Goal: Task Accomplishment & Management: Complete application form

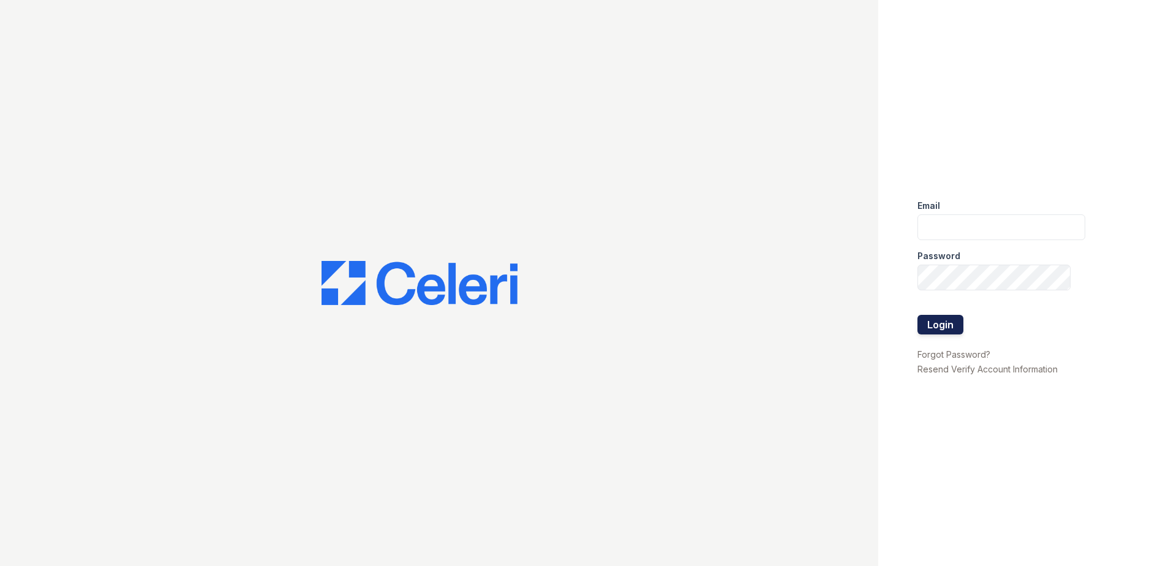
type input "[EMAIL_ADDRESS][DOMAIN_NAME]"
click at [938, 319] on button "Login" at bounding box center [941, 325] width 46 height 20
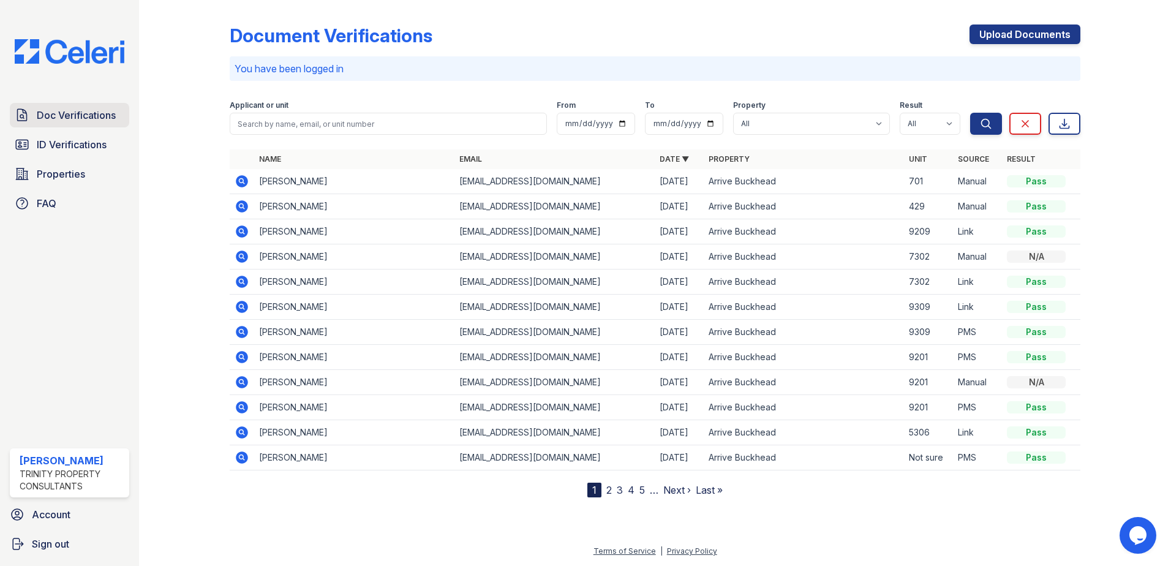
click at [92, 113] on span "Doc Verifications" at bounding box center [76, 115] width 79 height 15
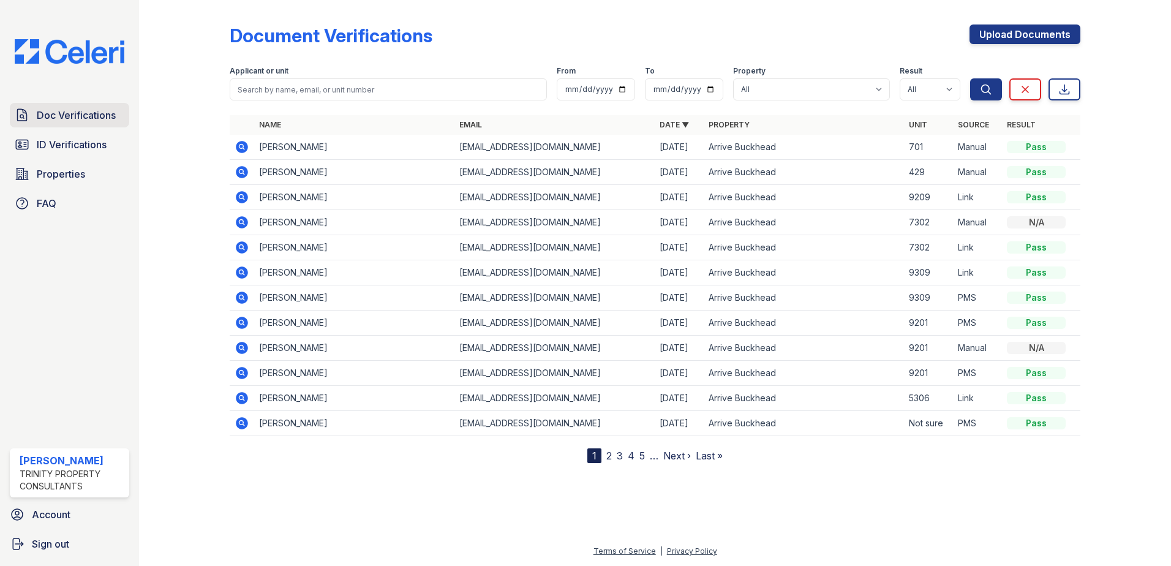
click at [81, 115] on span "Doc Verifications" at bounding box center [76, 115] width 79 height 15
click at [997, 34] on link "Upload Documents" at bounding box center [1025, 35] width 111 height 20
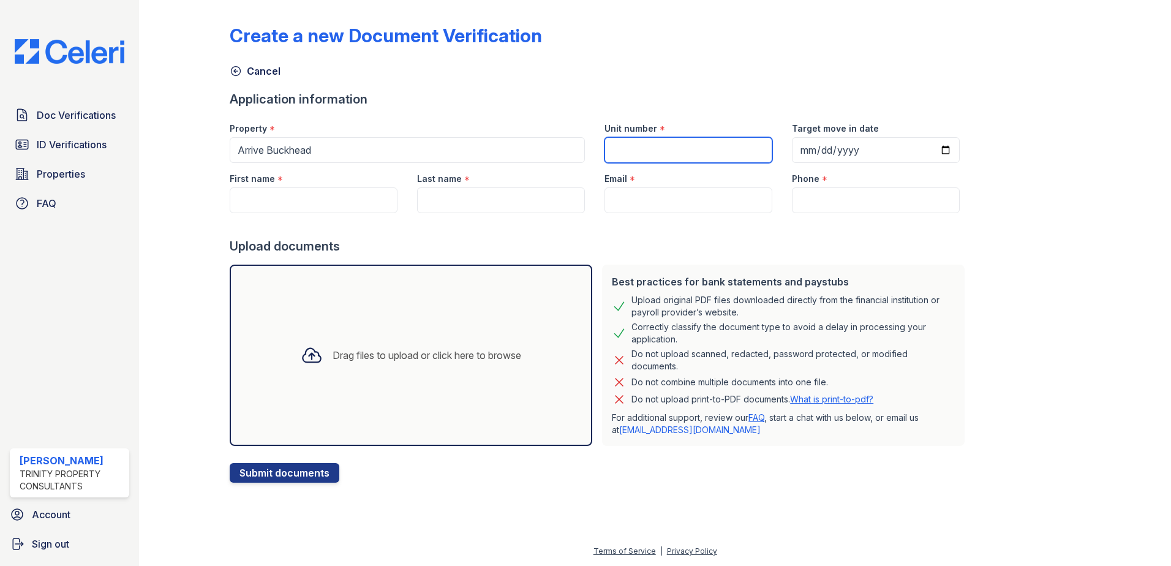
click at [605, 151] on input "Unit number" at bounding box center [689, 150] width 168 height 26
type input "713"
click at [924, 156] on input "Target move in date" at bounding box center [876, 150] width 168 height 26
click at [927, 148] on input "Target move in date" at bounding box center [876, 150] width 168 height 26
type input "2025-09-24"
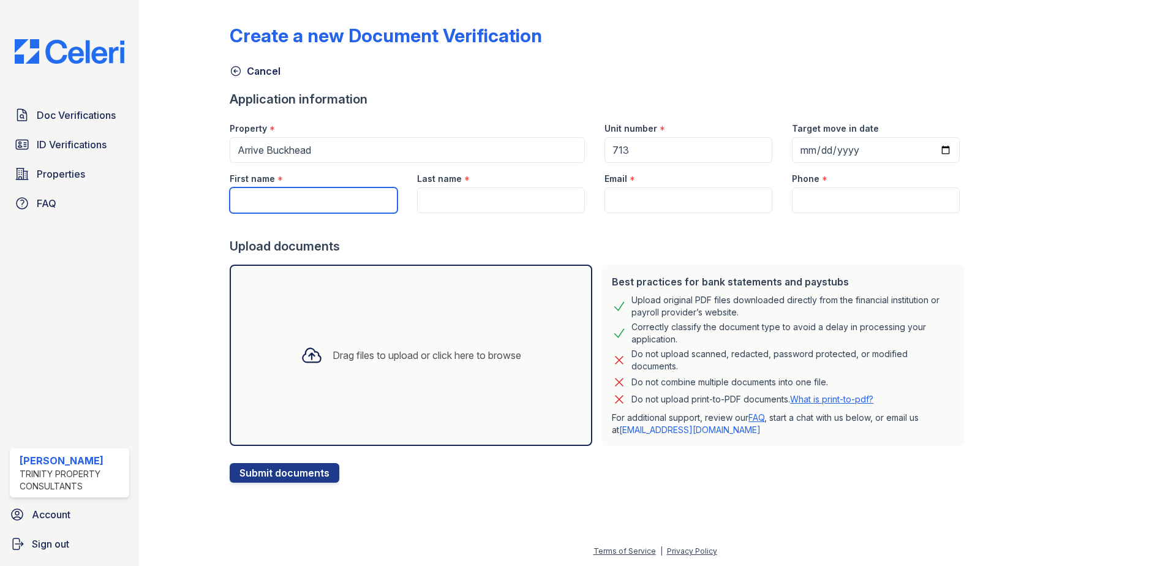
click at [275, 197] on input "First name" at bounding box center [314, 200] width 168 height 26
type input "Keniya"
type input "[PERSON_NAME]"
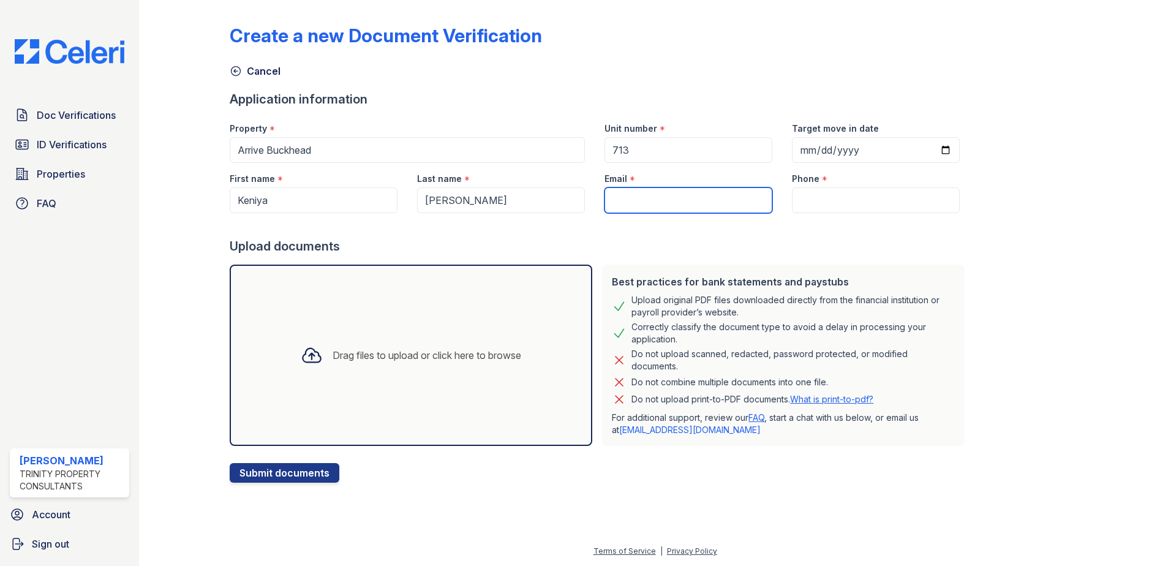
click at [621, 197] on input "Email" at bounding box center [689, 200] width 168 height 26
type input "[EMAIL_ADDRESS][DOMAIN_NAME]"
type input "(470) 666-2308"
click at [319, 410] on div "Drag files to upload or click here to browse" at bounding box center [411, 355] width 363 height 181
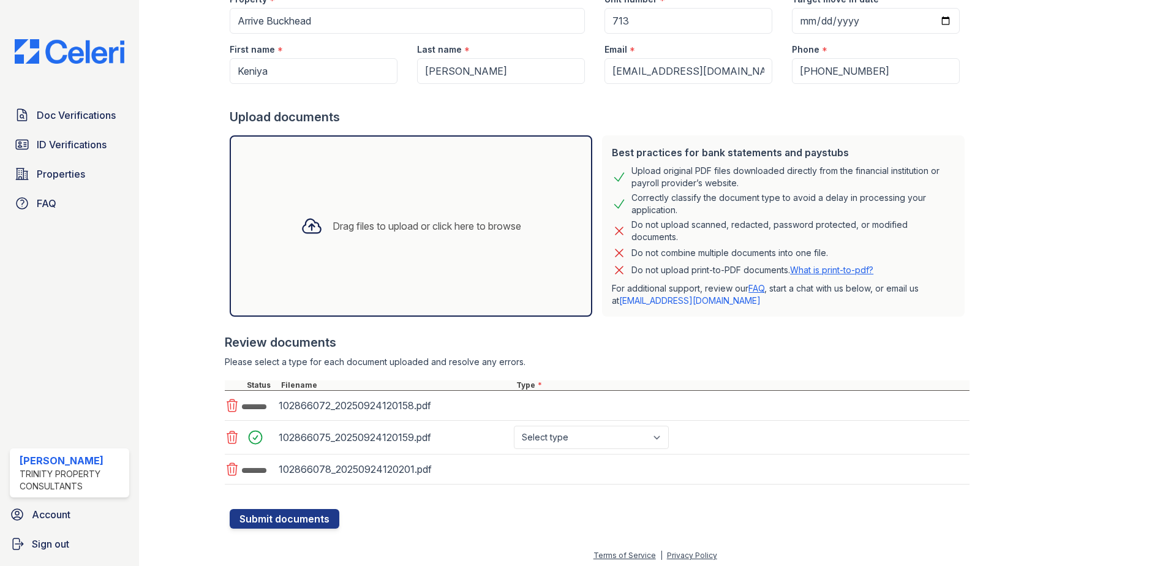
scroll to position [130, 0]
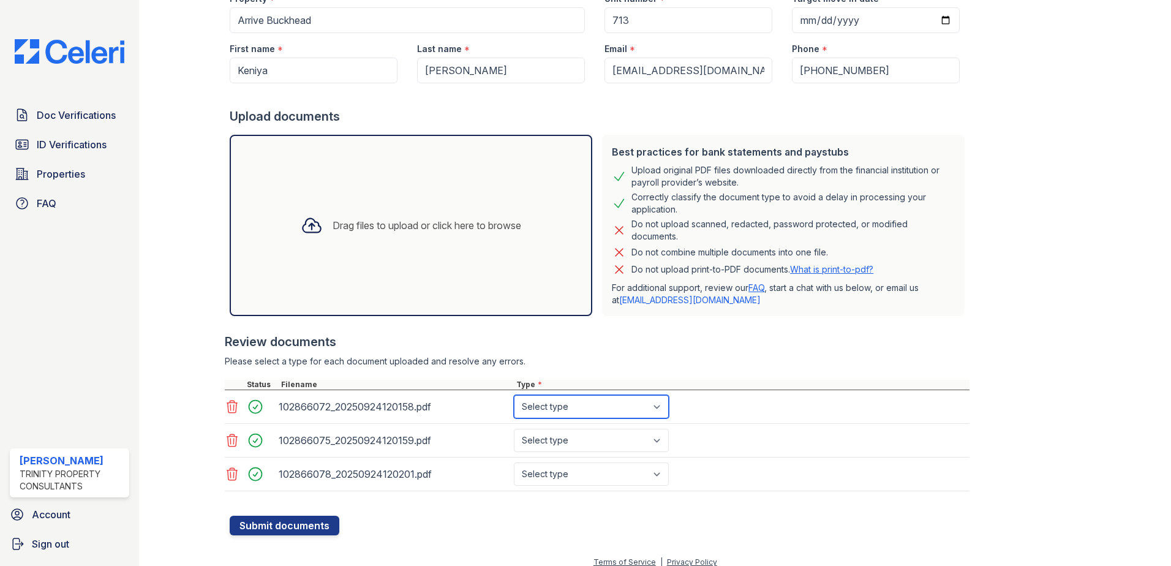
click at [568, 412] on select "Select type Paystub Bank Statement Offer Letter Tax Documents Benefit Award Let…" at bounding box center [591, 406] width 155 height 23
select select "bank_statement"
click at [514, 395] on select "Select type Paystub Bank Statement Offer Letter Tax Documents Benefit Award Let…" at bounding box center [591, 406] width 155 height 23
click at [592, 436] on select "Select type Paystub Bank Statement Offer Letter Tax Documents Benefit Award Let…" at bounding box center [591, 440] width 155 height 23
select select "bank_statement"
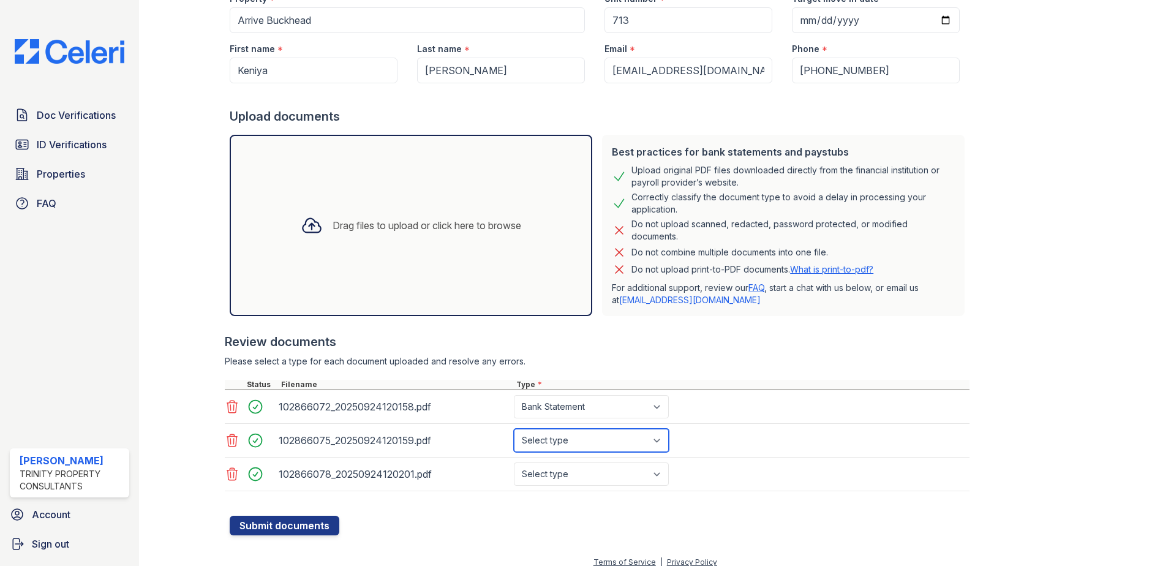
click at [514, 429] on select "Select type Paystub Bank Statement Offer Letter Tax Documents Benefit Award Let…" at bounding box center [591, 440] width 155 height 23
click at [576, 475] on select "Select type Paystub Bank Statement Offer Letter Tax Documents Benefit Award Let…" at bounding box center [591, 474] width 155 height 23
select select "bank_statement"
click at [514, 463] on select "Select type Paystub Bank Statement Offer Letter Tax Documents Benefit Award Let…" at bounding box center [591, 474] width 155 height 23
click at [299, 523] on button "Submit documents" at bounding box center [285, 526] width 110 height 20
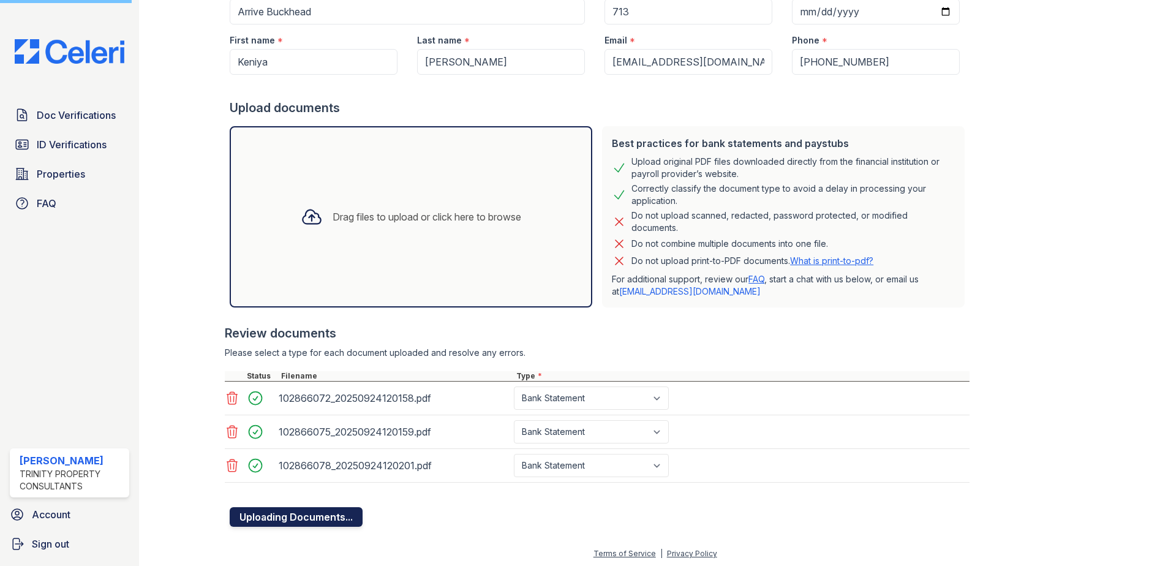
scroll to position [141, 0]
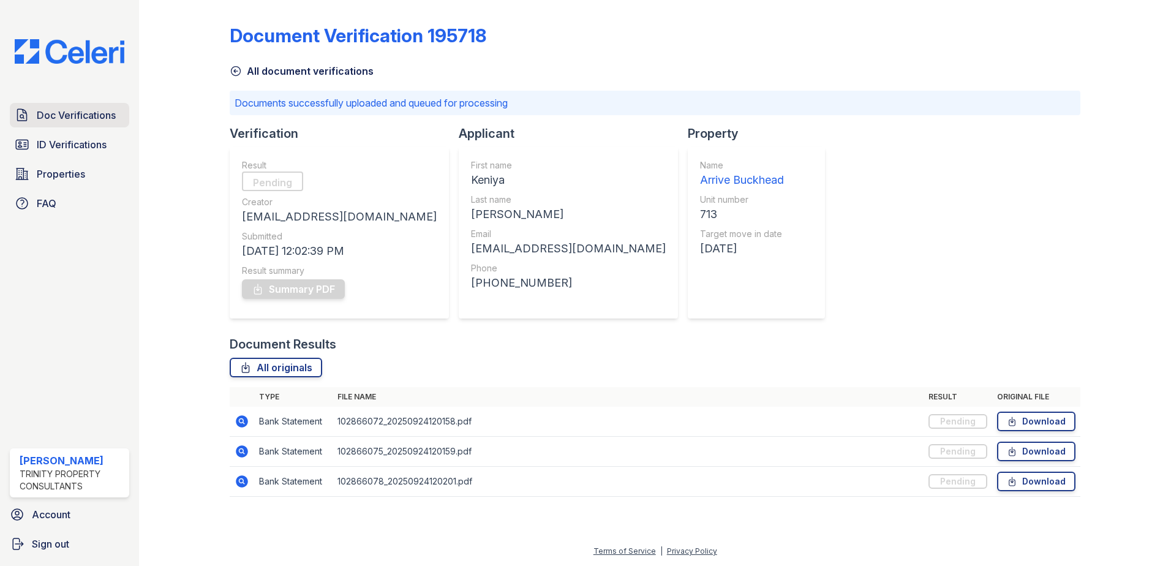
click at [101, 116] on span "Doc Verifications" at bounding box center [76, 115] width 79 height 15
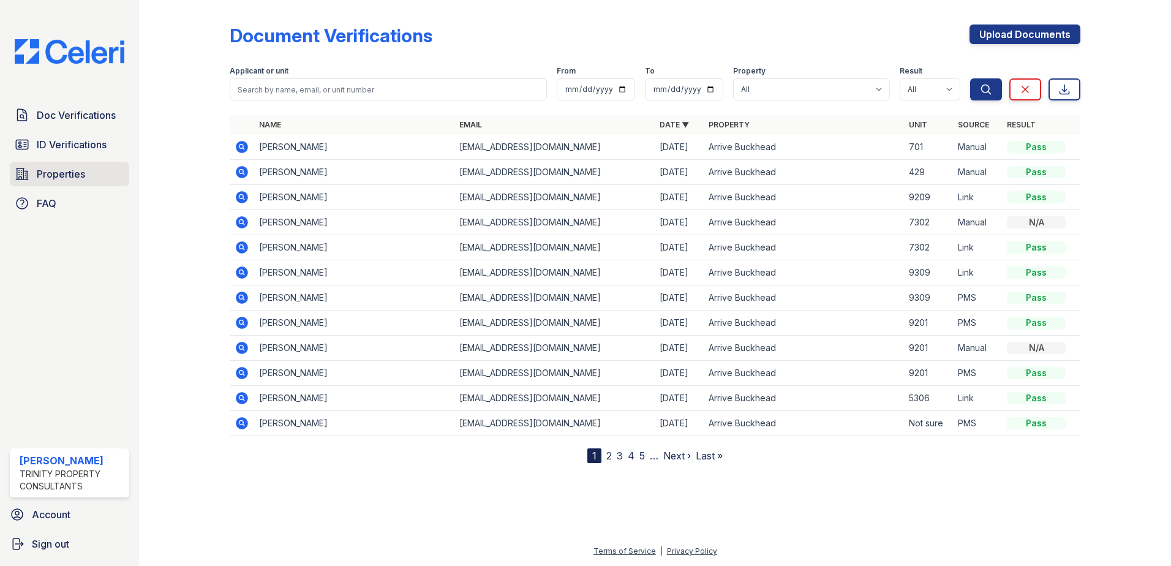
click at [78, 164] on link "Properties" at bounding box center [69, 174] width 119 height 25
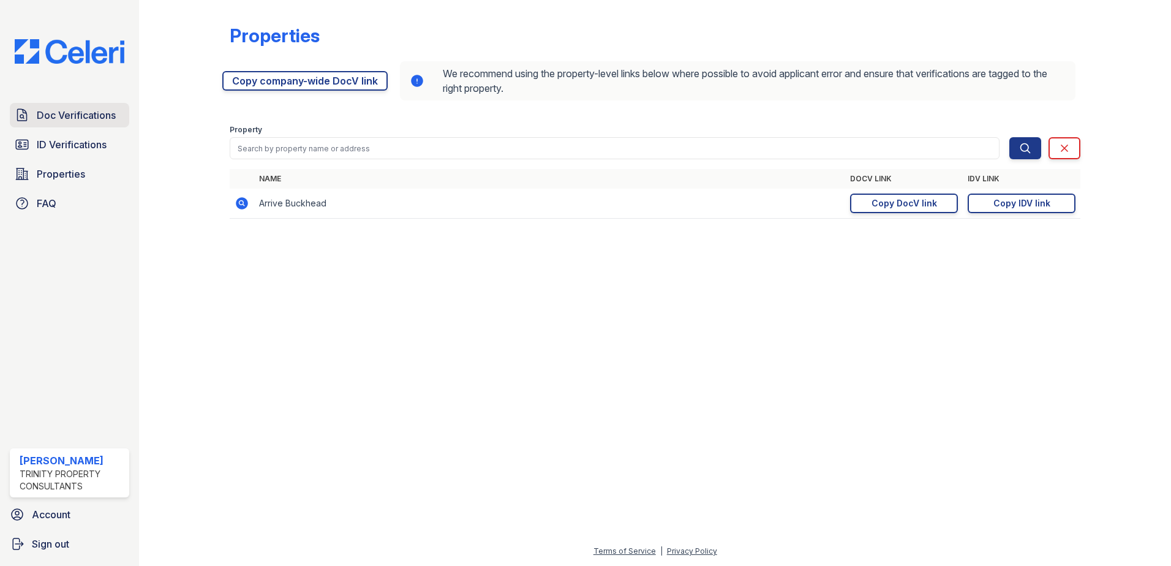
click at [63, 113] on span "Doc Verifications" at bounding box center [76, 115] width 79 height 15
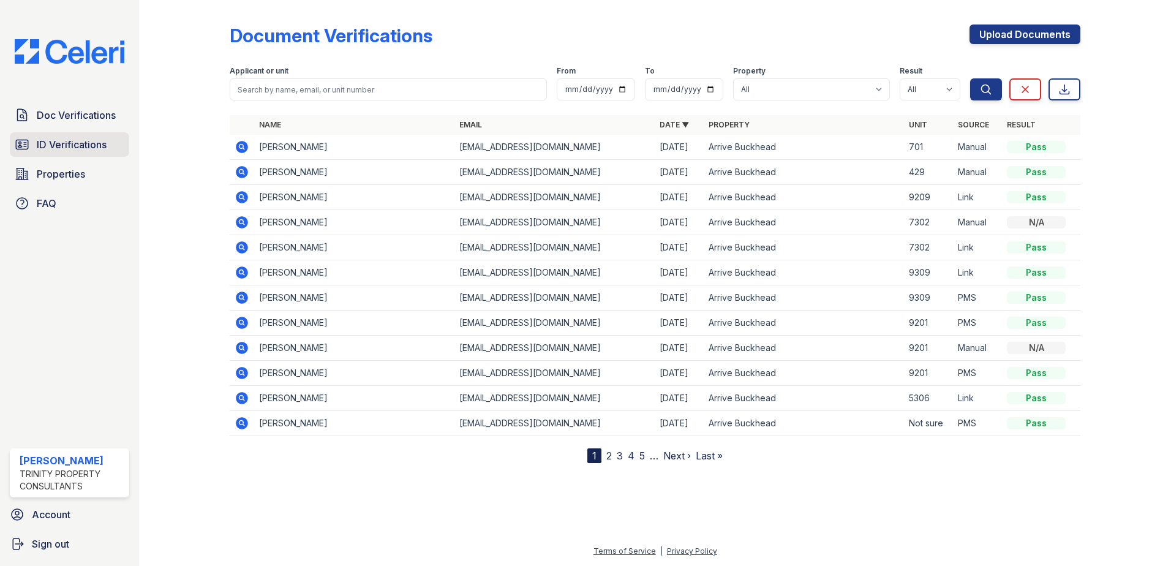
click at [64, 143] on span "ID Verifications" at bounding box center [72, 144] width 70 height 15
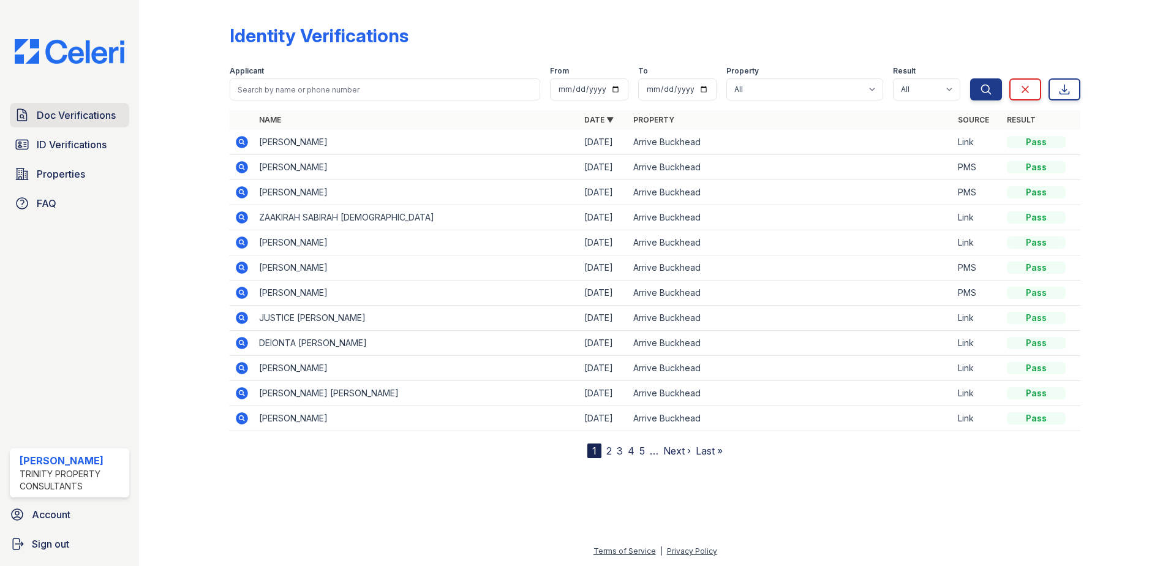
click at [64, 118] on span "Doc Verifications" at bounding box center [76, 115] width 79 height 15
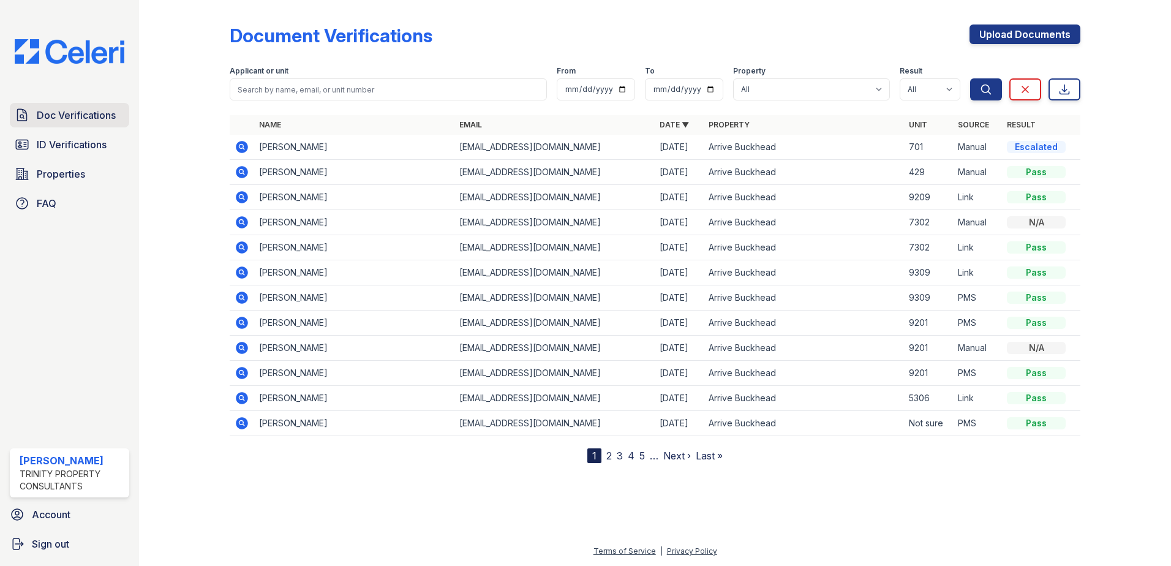
click at [100, 120] on span "Doc Verifications" at bounding box center [76, 115] width 79 height 15
click at [238, 145] on icon at bounding box center [242, 147] width 12 height 12
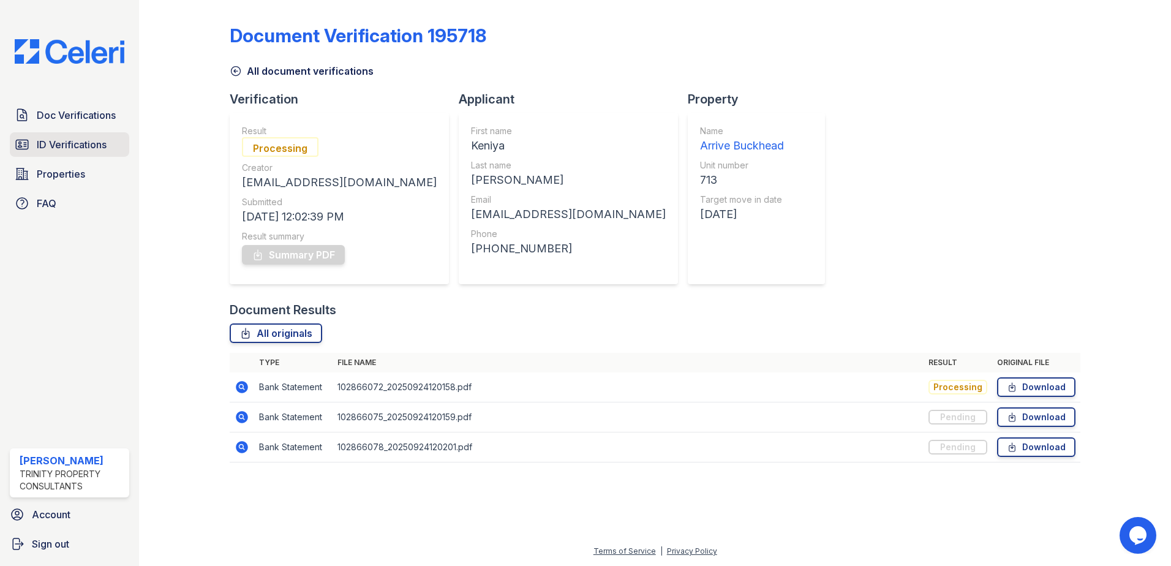
click at [89, 147] on span "ID Verifications" at bounding box center [72, 144] width 70 height 15
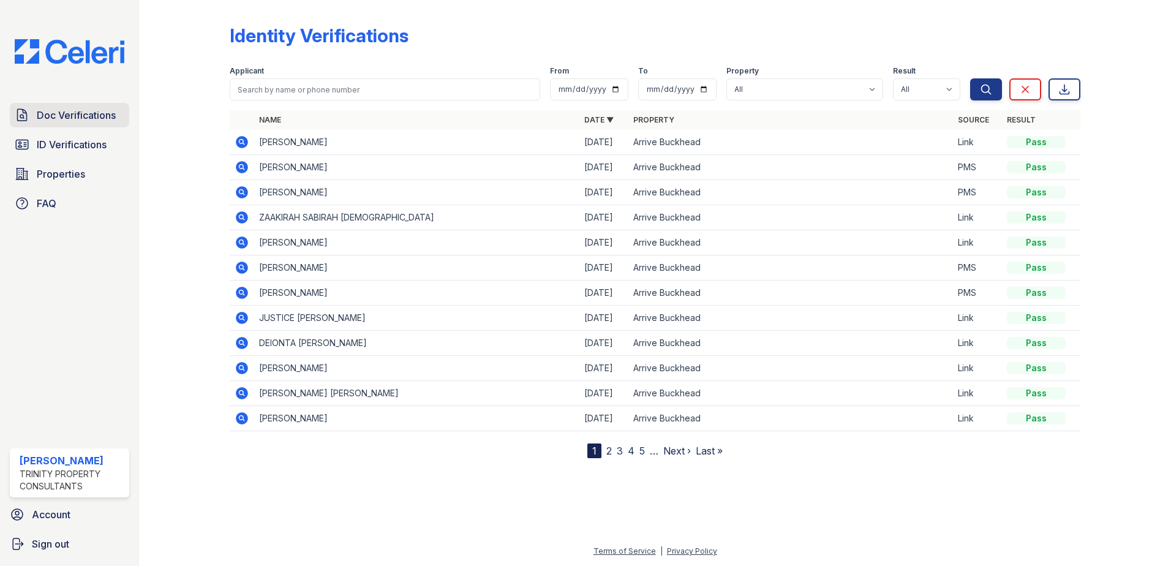
click at [102, 106] on link "Doc Verifications" at bounding box center [69, 115] width 119 height 25
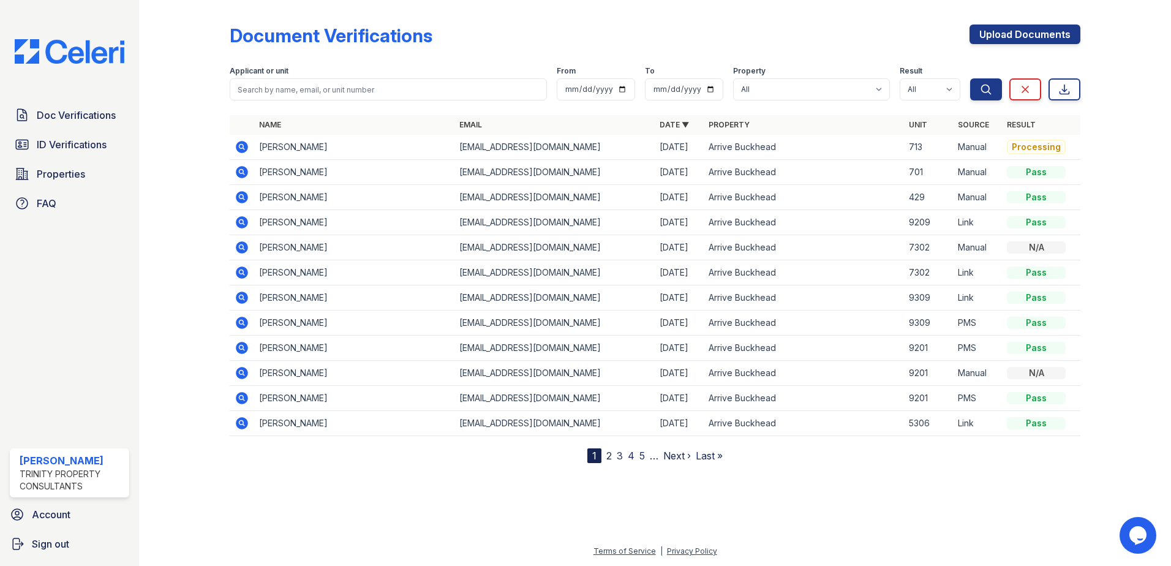
click at [242, 144] on icon at bounding box center [242, 147] width 15 height 15
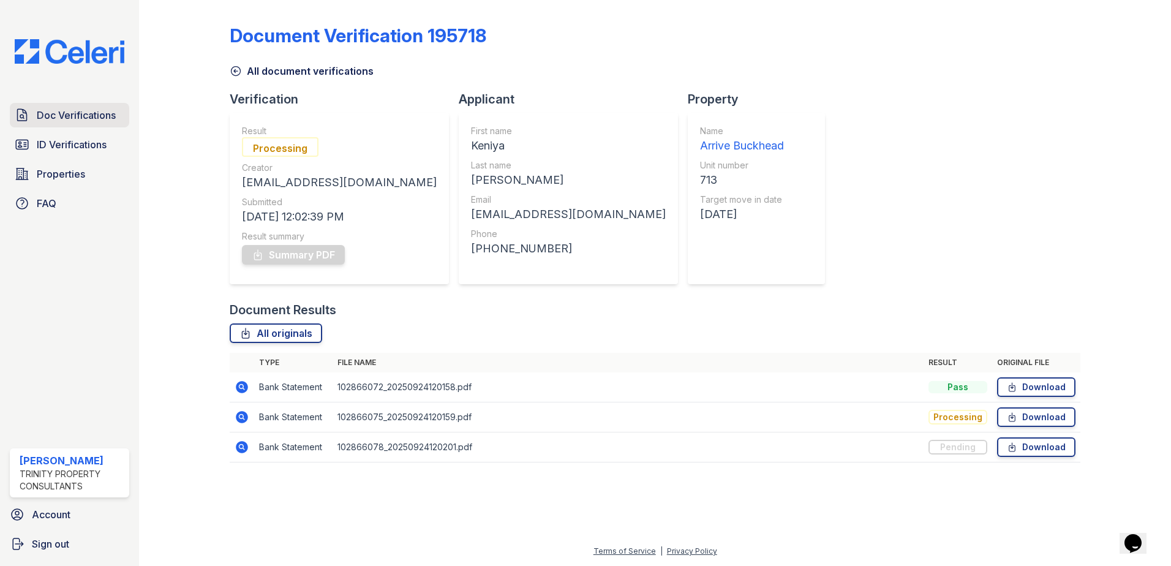
click at [113, 114] on span "Doc Verifications" at bounding box center [76, 115] width 79 height 15
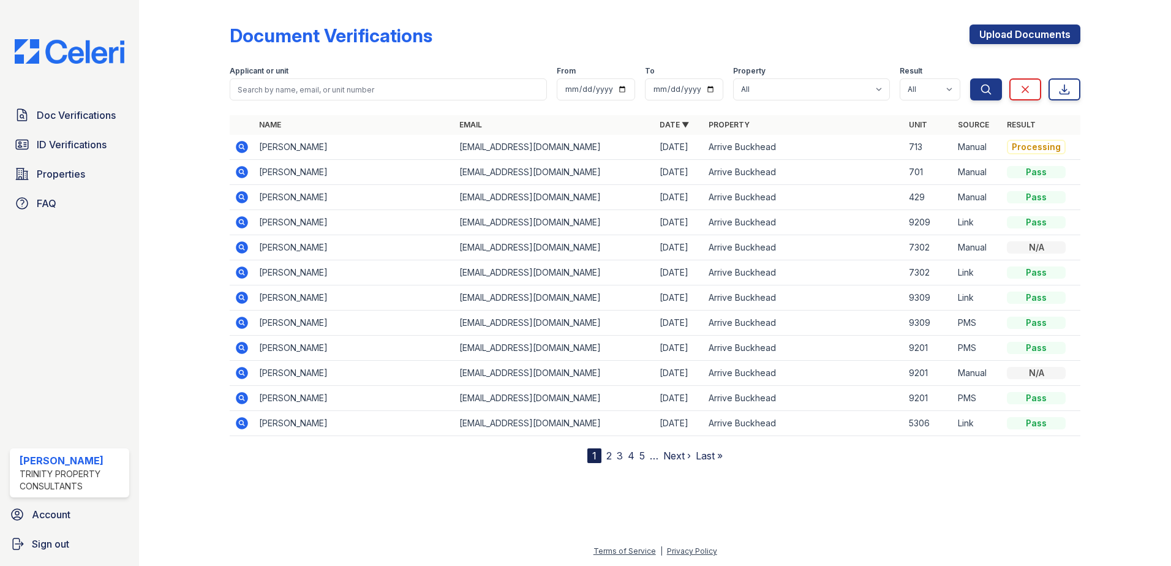
click at [259, 151] on td "[PERSON_NAME]" at bounding box center [354, 147] width 200 height 25
click at [263, 145] on td "[PERSON_NAME]" at bounding box center [354, 147] width 200 height 25
click at [87, 110] on span "Doc Verifications" at bounding box center [76, 115] width 79 height 15
